Goal: Communication & Community: Answer question/provide support

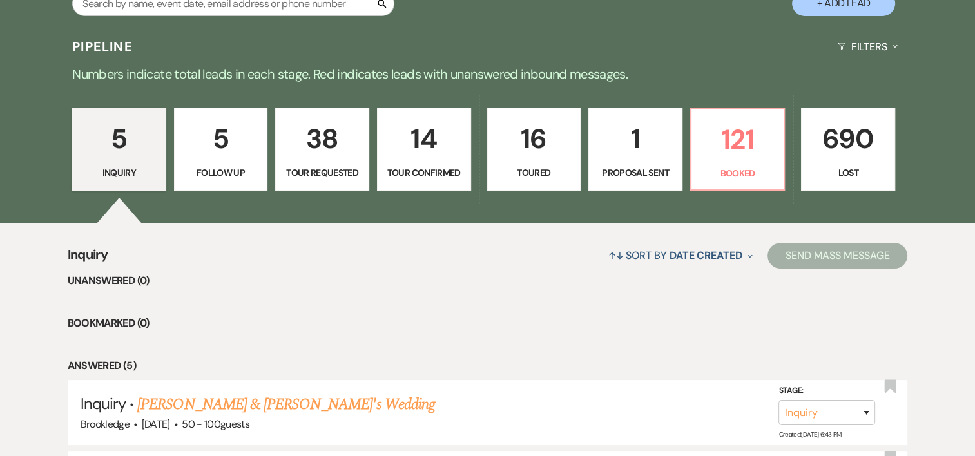
scroll to position [284, 0]
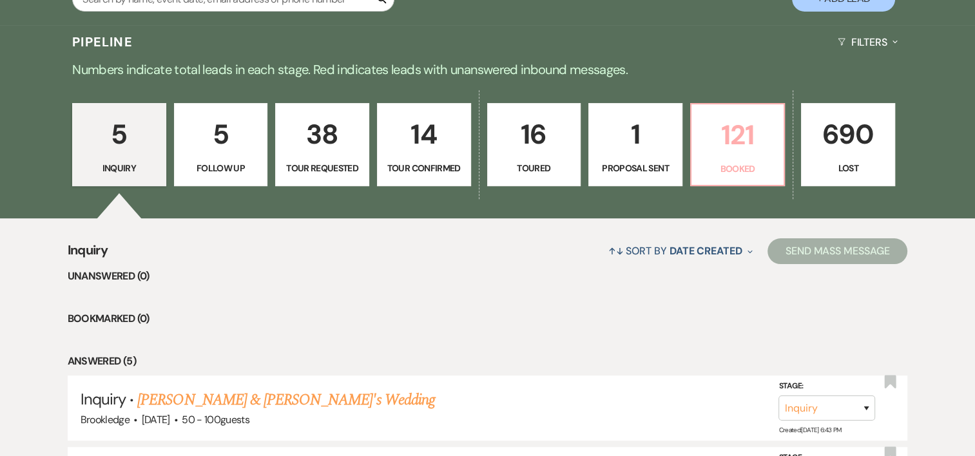
click at [747, 161] on link "121 Booked" at bounding box center [737, 145] width 95 height 84
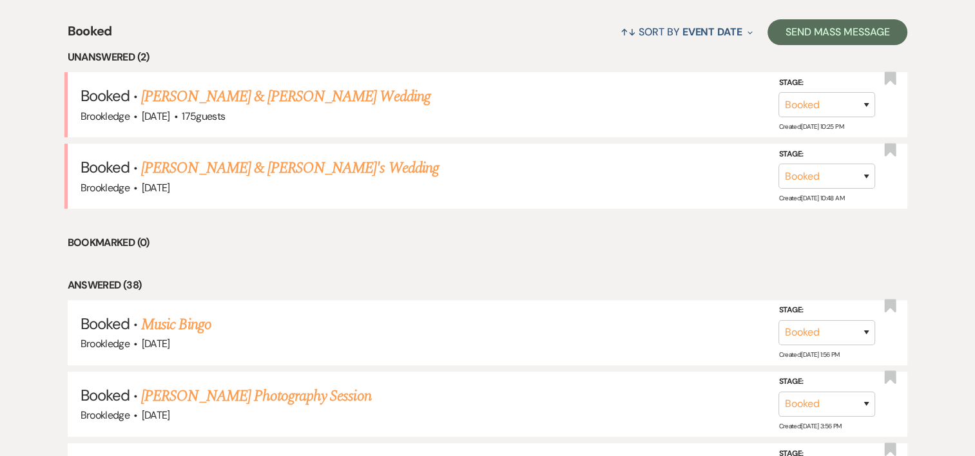
scroll to position [458, 0]
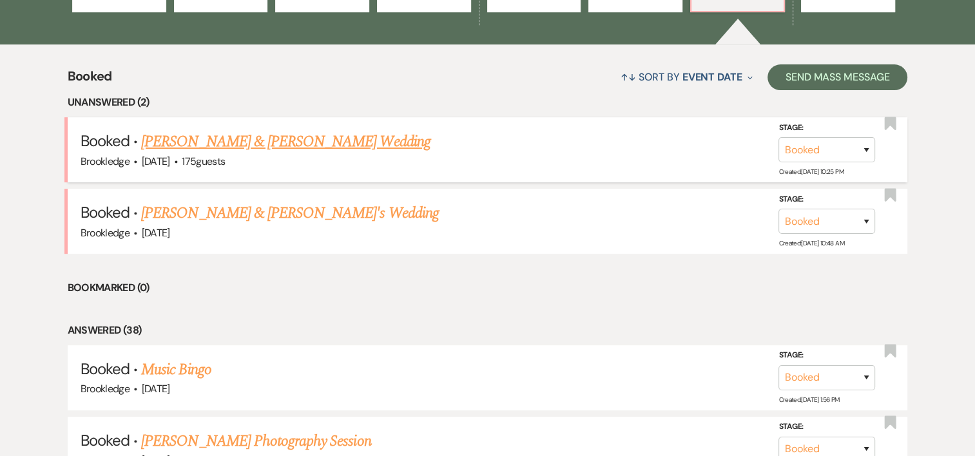
click at [286, 144] on link "[PERSON_NAME] & [PERSON_NAME] Wedding" at bounding box center [285, 141] width 289 height 23
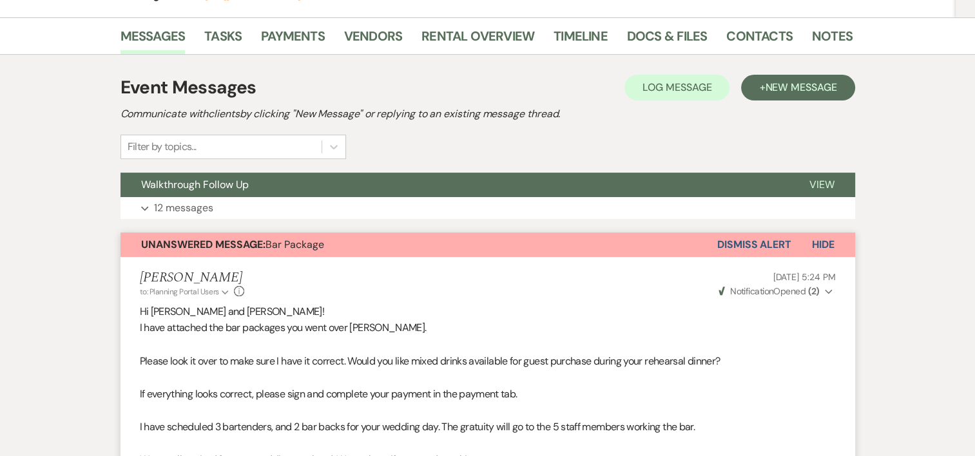
scroll to position [293, 0]
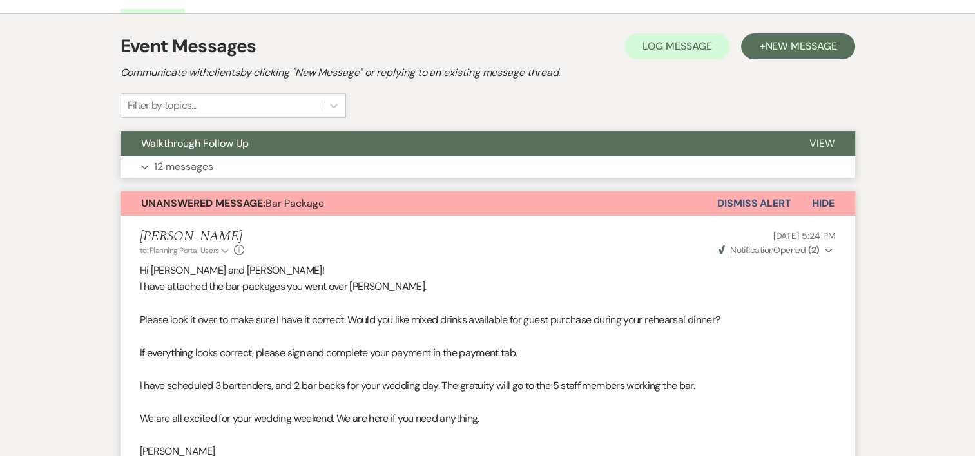
click at [173, 166] on p "12 messages" at bounding box center [183, 167] width 59 height 17
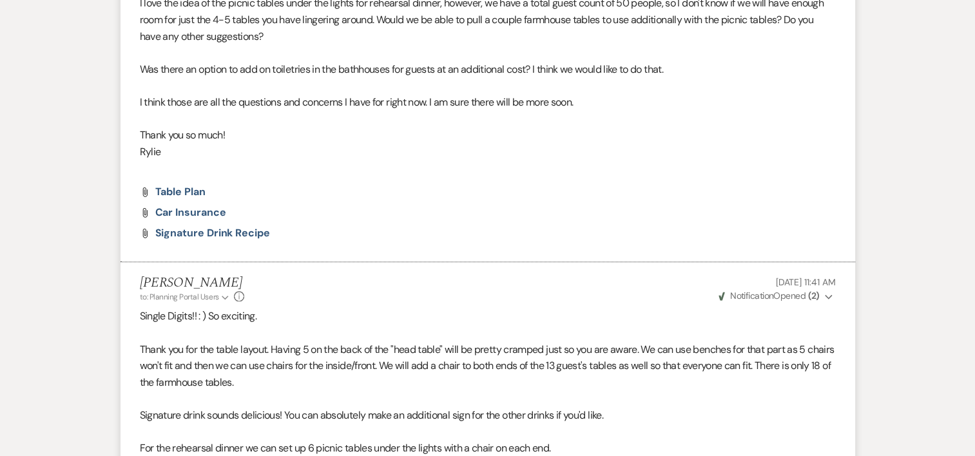
scroll to position [1363, 0]
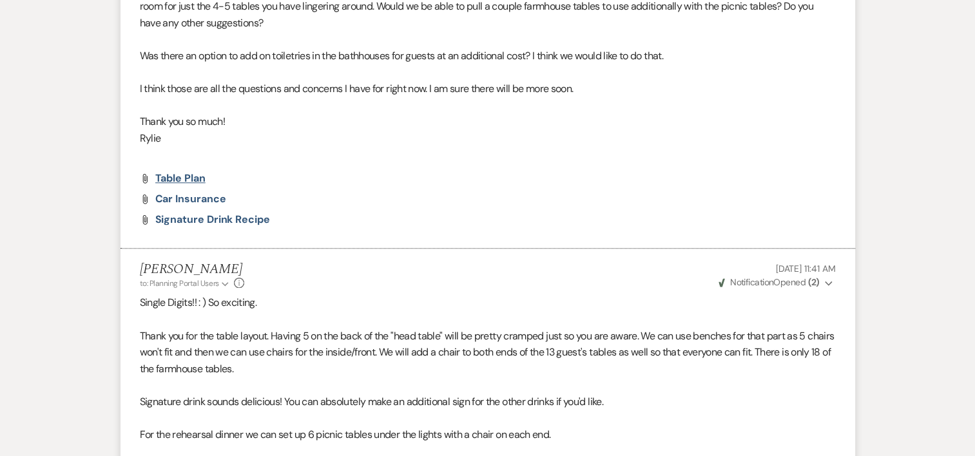
click at [184, 180] on span "Table Plan" at bounding box center [180, 178] width 50 height 14
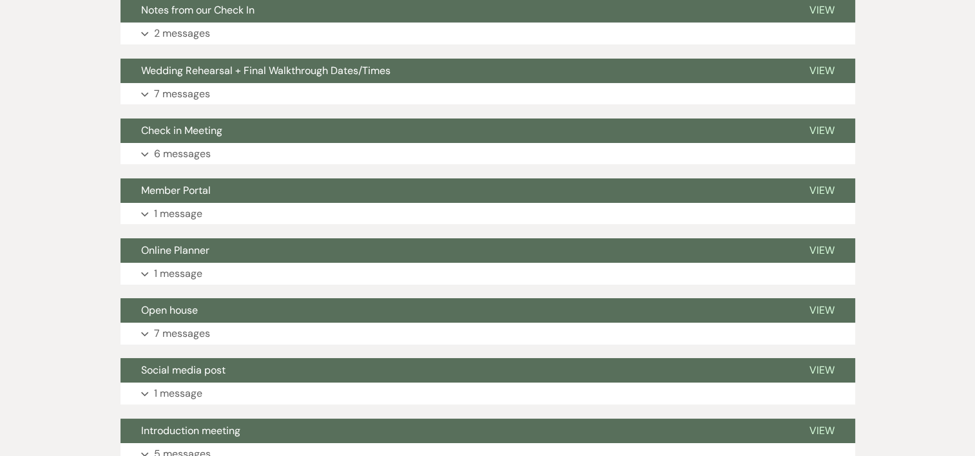
scroll to position [4719, 0]
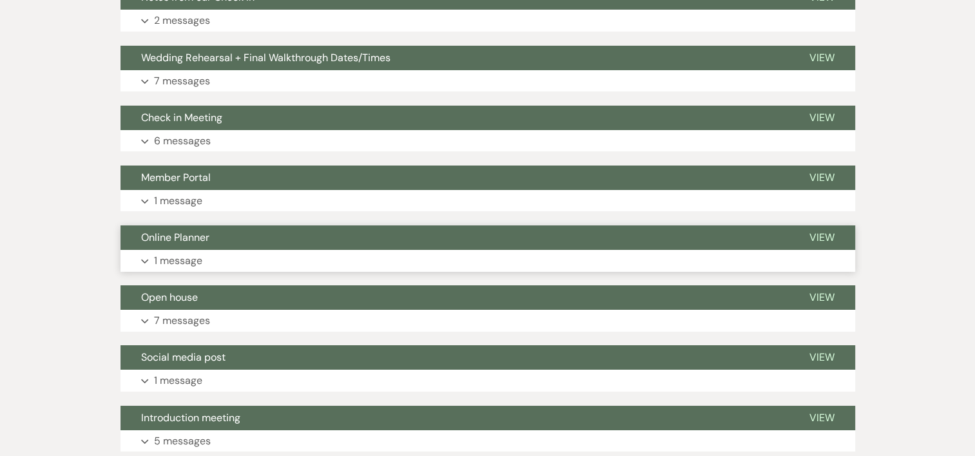
click at [192, 253] on p "1 message" at bounding box center [178, 261] width 48 height 17
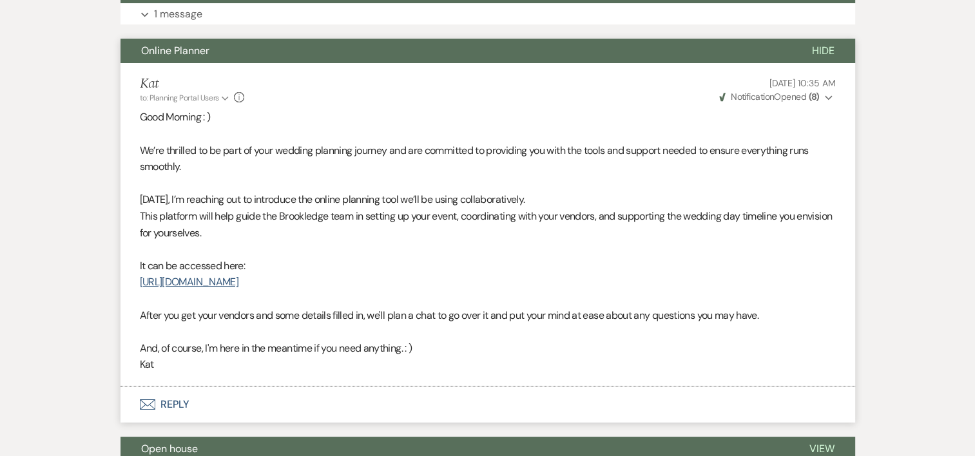
scroll to position [4920, 0]
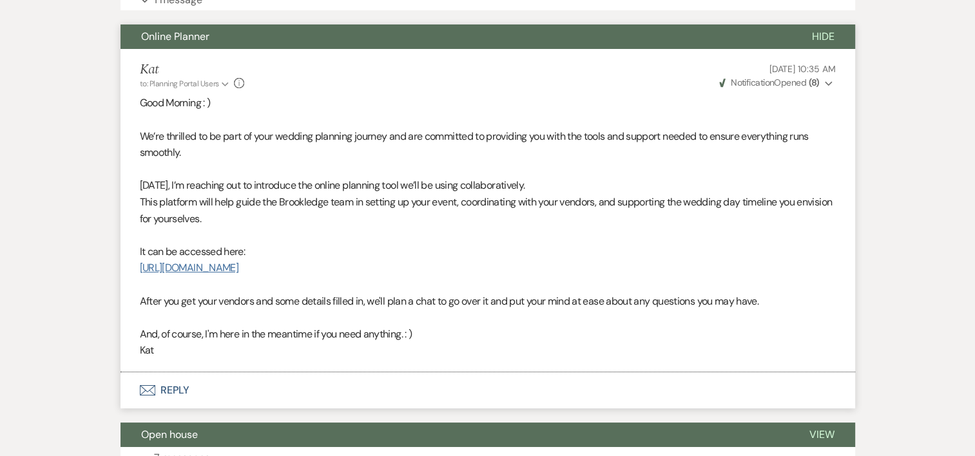
click at [239, 261] on link "[URL][DOMAIN_NAME]" at bounding box center [189, 268] width 99 height 14
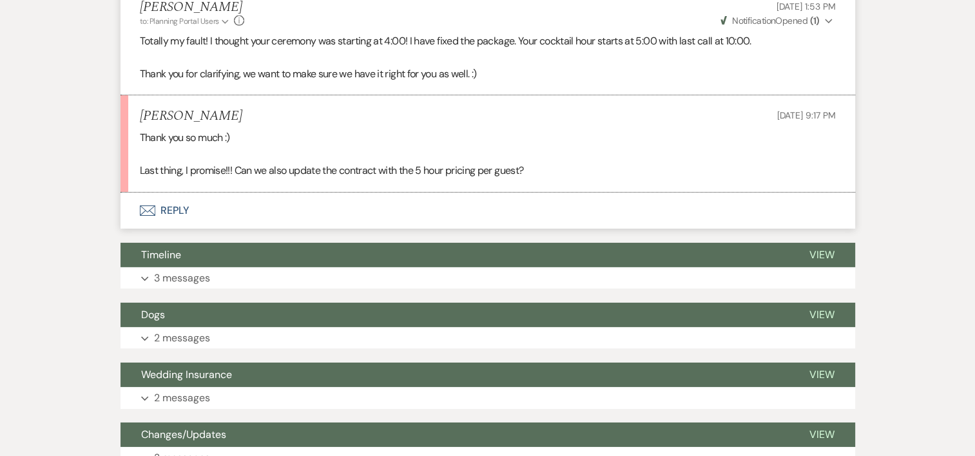
scroll to position [4214, 0]
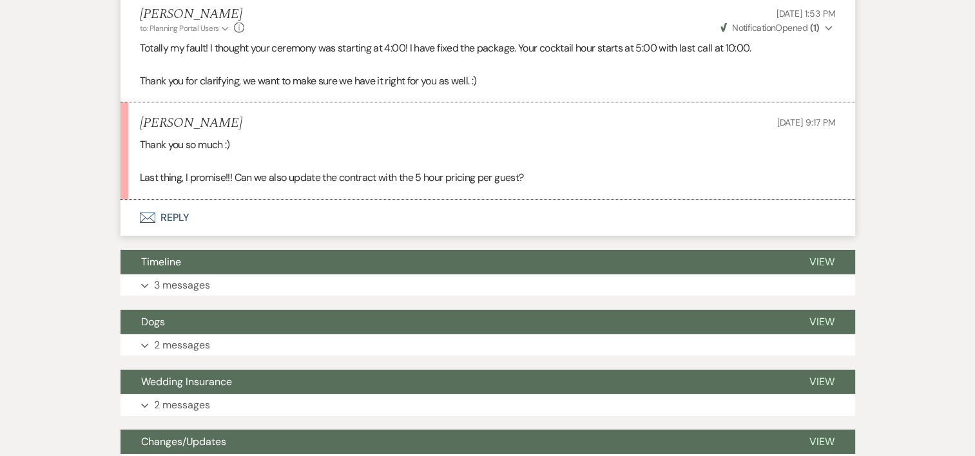
click at [172, 204] on button "Envelope Reply" at bounding box center [488, 218] width 735 height 36
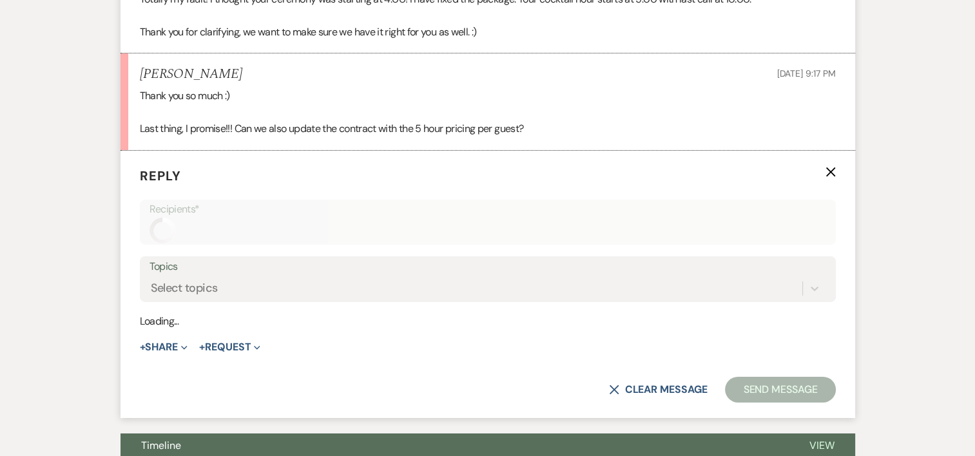
scroll to position [4300, 0]
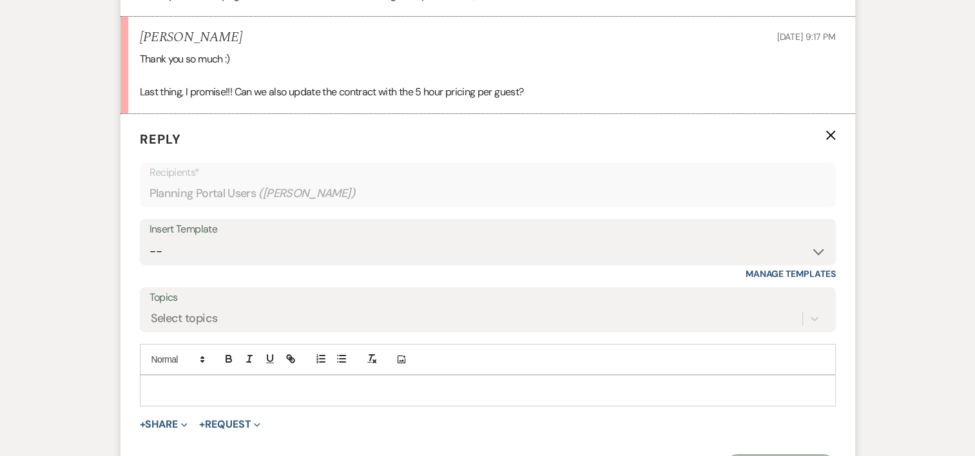
click at [206, 380] on div at bounding box center [488, 391] width 695 height 30
click at [219, 384] on p "Hi" at bounding box center [488, 391] width 676 height 14
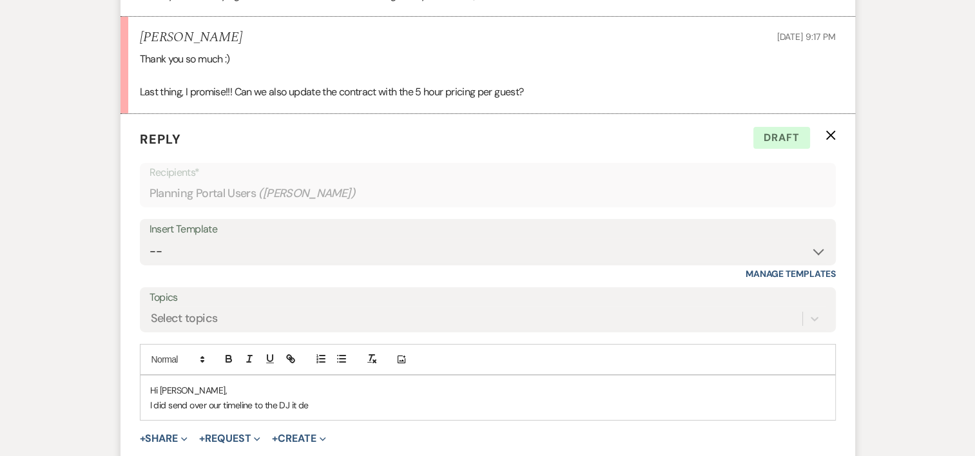
click at [335, 398] on p "I did send over our timeline to the DJ it de" at bounding box center [488, 405] width 676 height 14
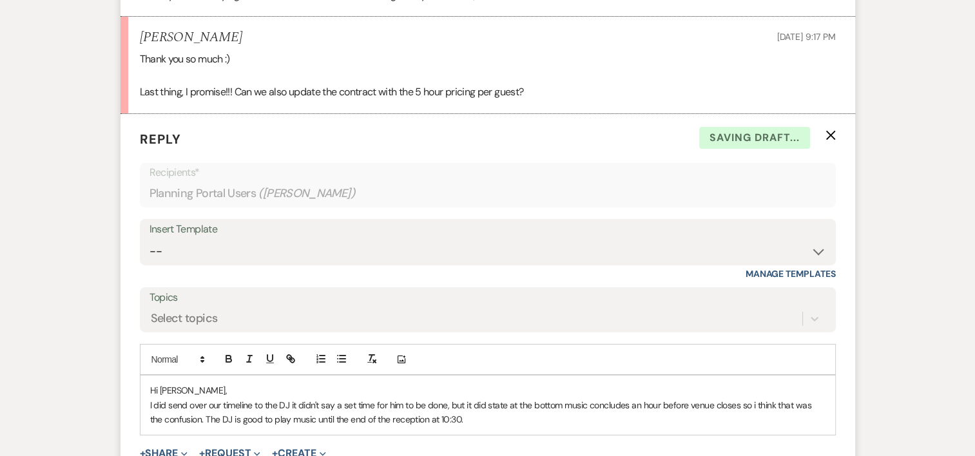
click at [519, 407] on div "Hi [PERSON_NAME], I did send over our timeline to the DJ it didn't say a set ti…" at bounding box center [488, 405] width 695 height 59
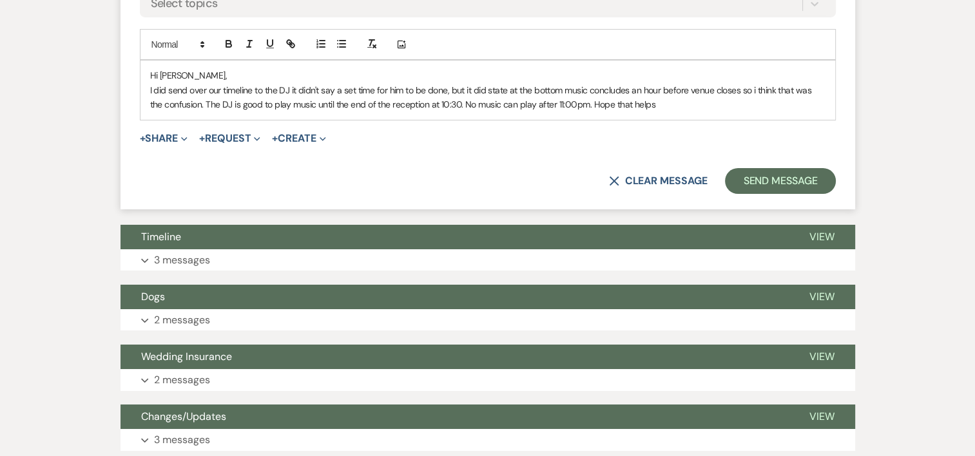
scroll to position [4592, 0]
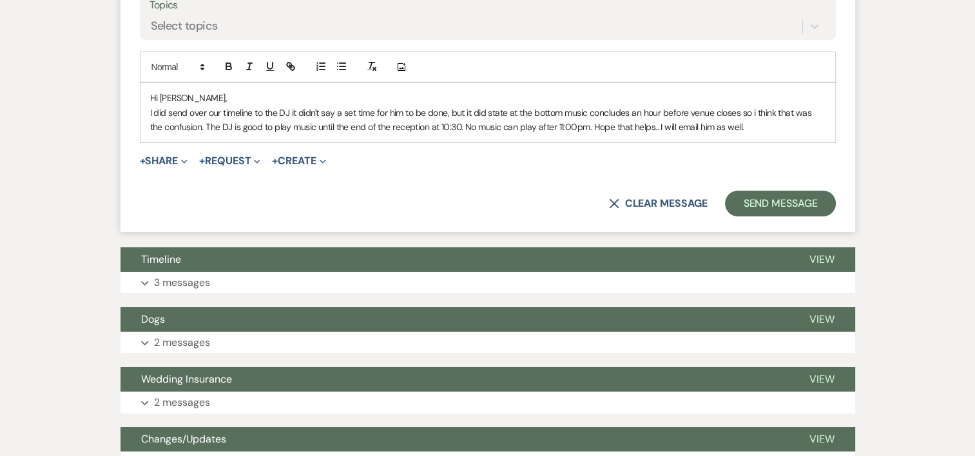
click at [217, 106] on p "I did send over our timeline to the DJ it didn't say a set time for him to be d…" at bounding box center [488, 120] width 676 height 29
click at [220, 106] on p "I did send over our timeline to the DJ it didn't say a set time for him to be d…" at bounding box center [488, 120] width 676 height 29
click at [773, 113] on p "I did send over your timeline to the DJ it didn't say a set time for him to be …" at bounding box center [488, 120] width 676 height 29
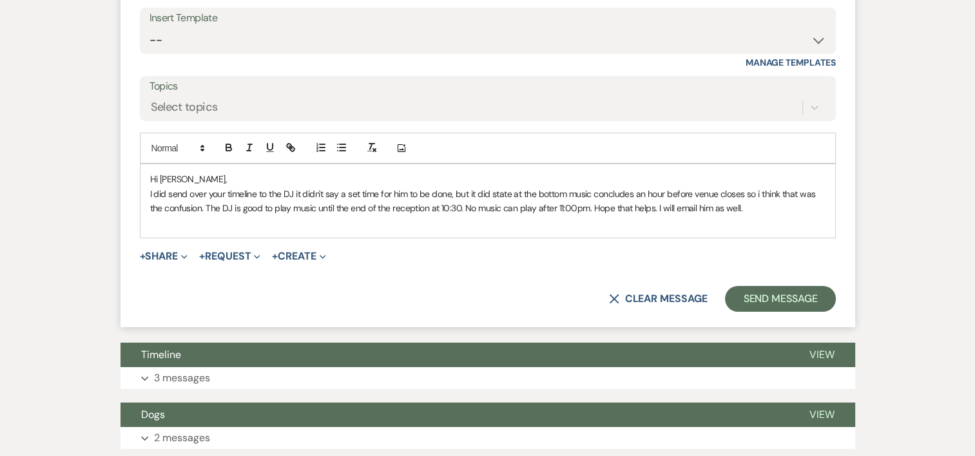
scroll to position [4519, 0]
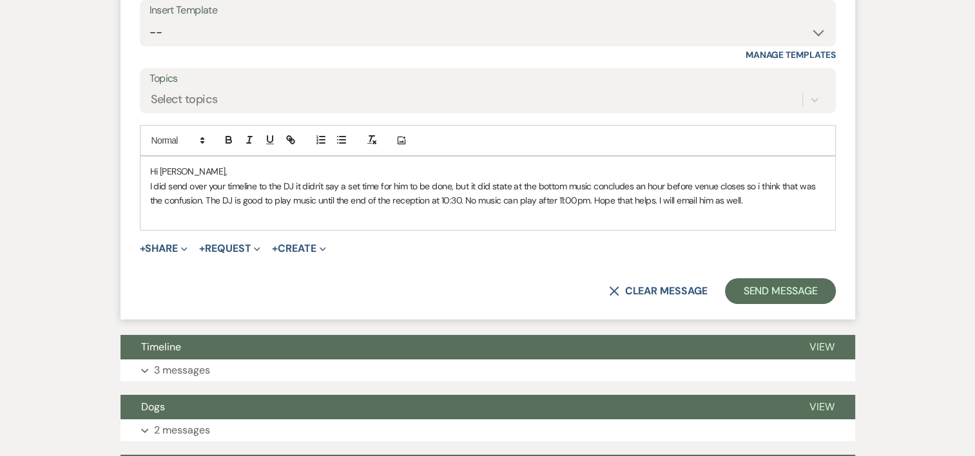
click at [768, 184] on p "I did send over your timeline to the DJ it didn't say a set time for him to be …" at bounding box center [488, 193] width 676 height 29
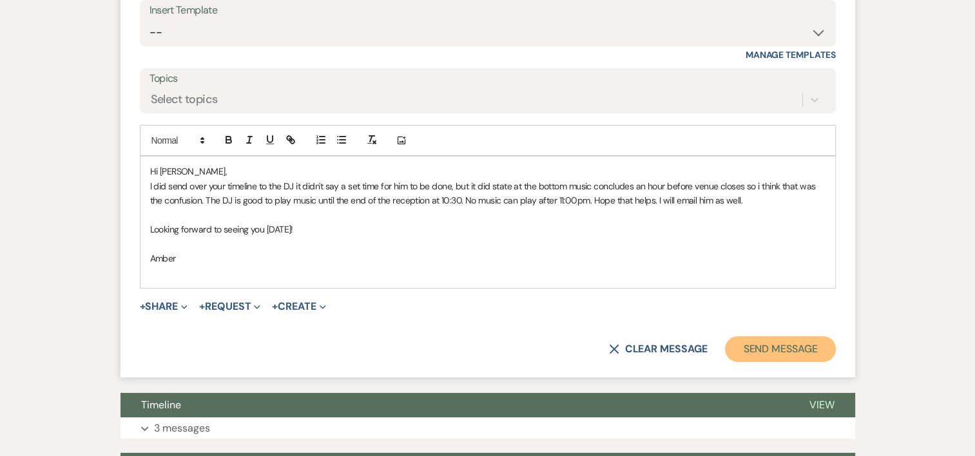
click at [803, 337] on button "Send Message" at bounding box center [780, 350] width 110 height 26
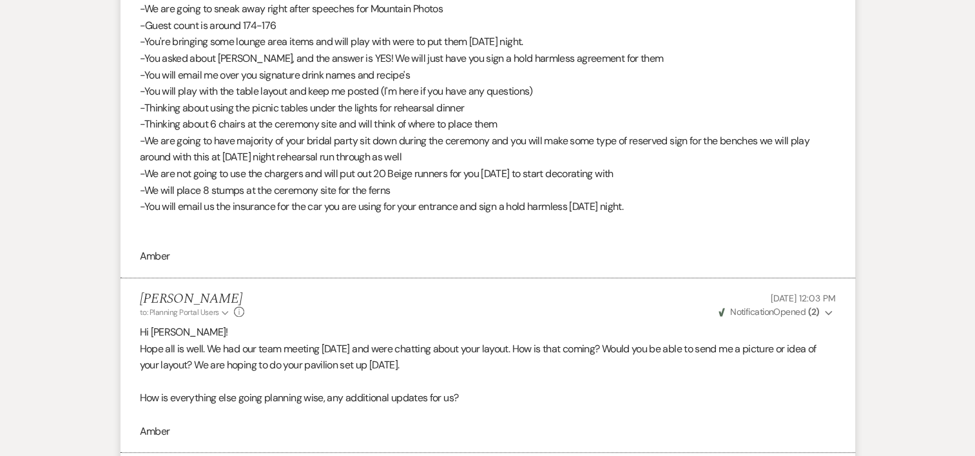
scroll to position [0, 0]
